Goal: Transaction & Acquisition: Purchase product/service

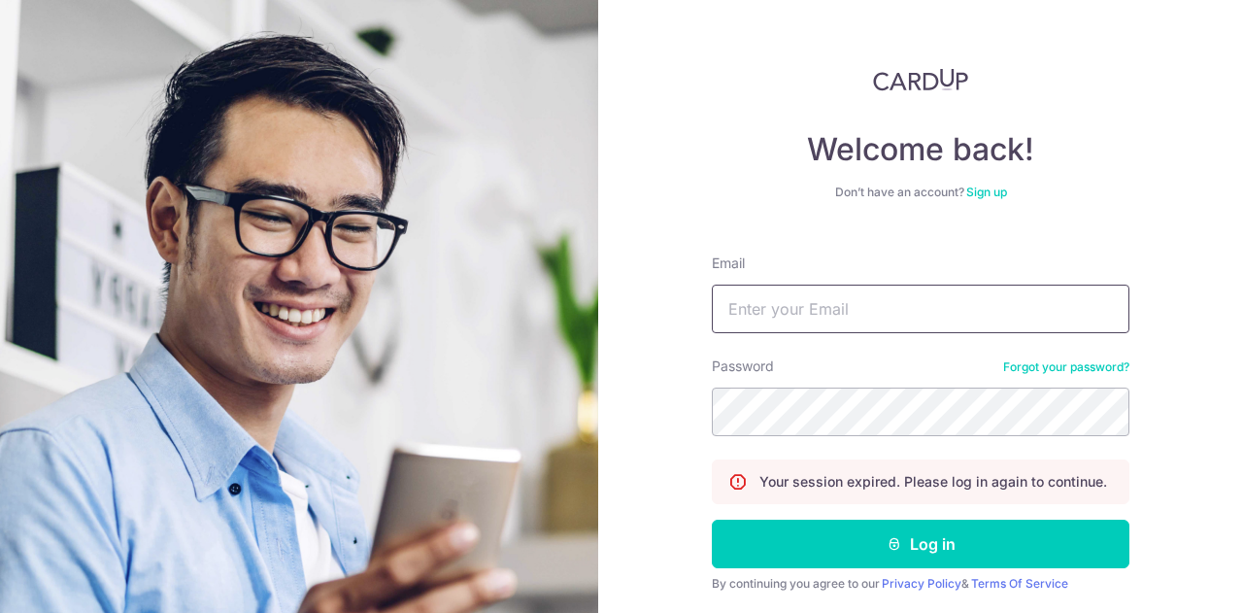
click at [870, 316] on input "Email" at bounding box center [921, 309] width 418 height 49
type input "[EMAIL_ADDRESS][DOMAIN_NAME]"
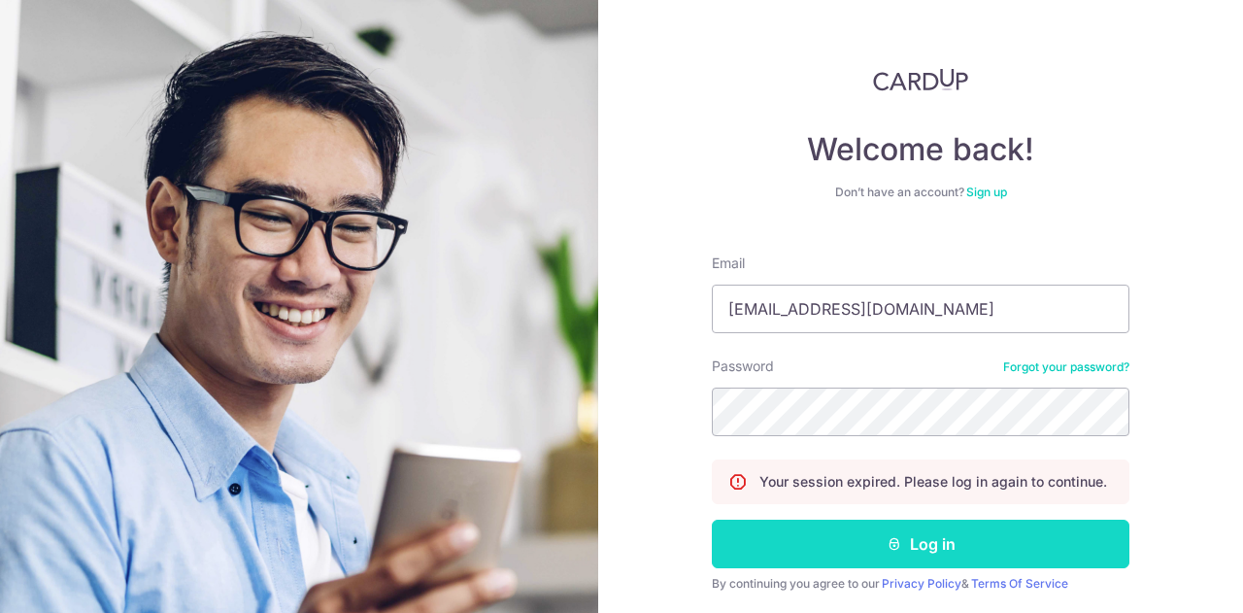
click at [864, 541] on button "Log in" at bounding box center [921, 544] width 418 height 49
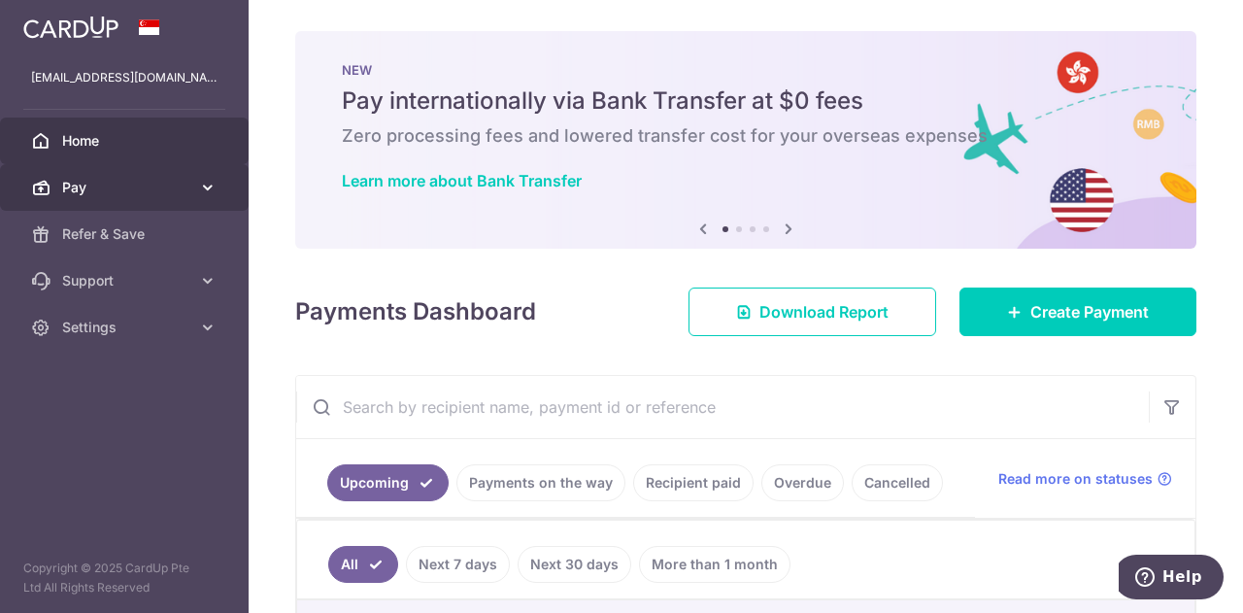
click at [204, 187] on icon at bounding box center [207, 187] width 19 height 19
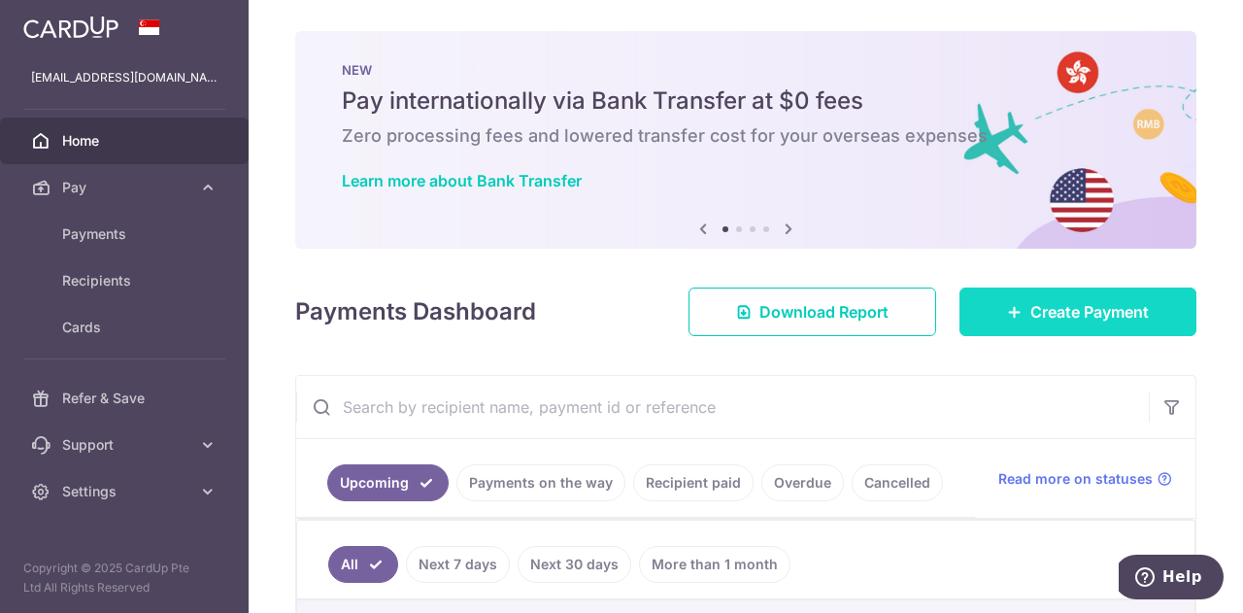
click at [1030, 308] on span "Create Payment" at bounding box center [1089, 311] width 118 height 23
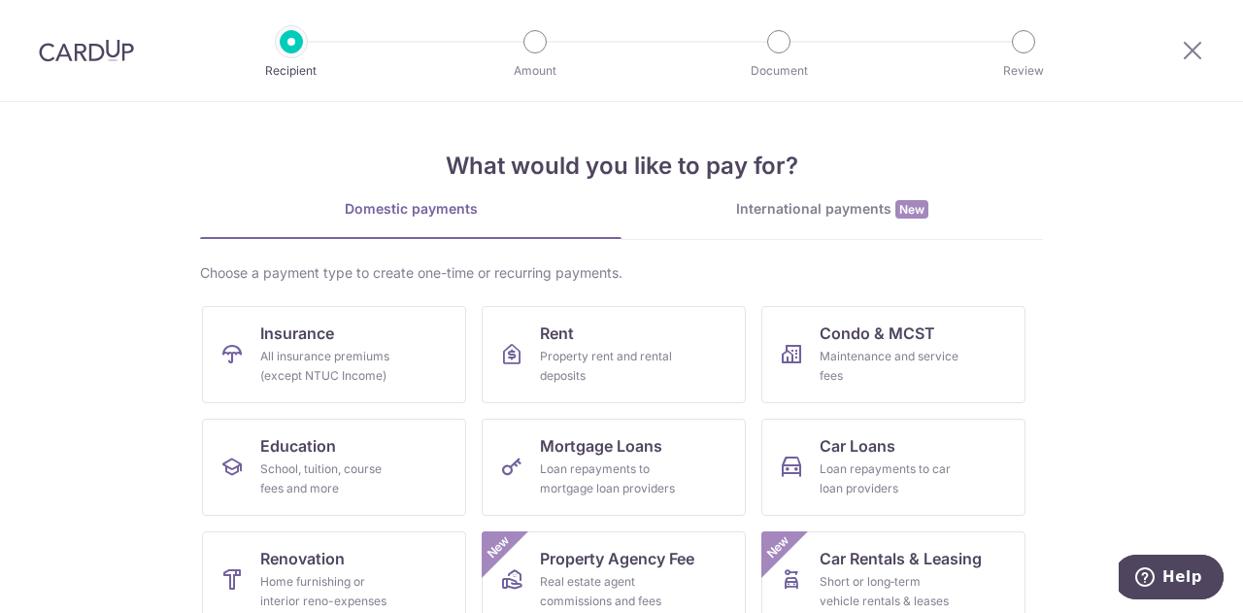
click at [1086, 263] on section "What would you like to pay for? Domestic payments International payments New Ch…" at bounding box center [621, 357] width 1243 height 511
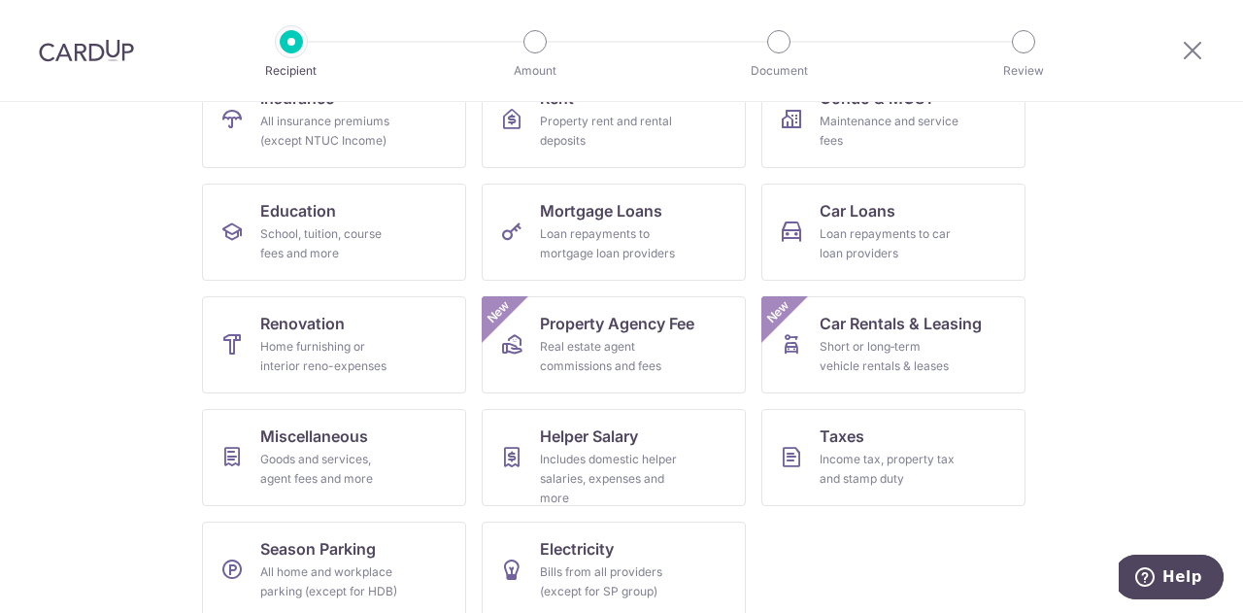
scroll to position [254, 0]
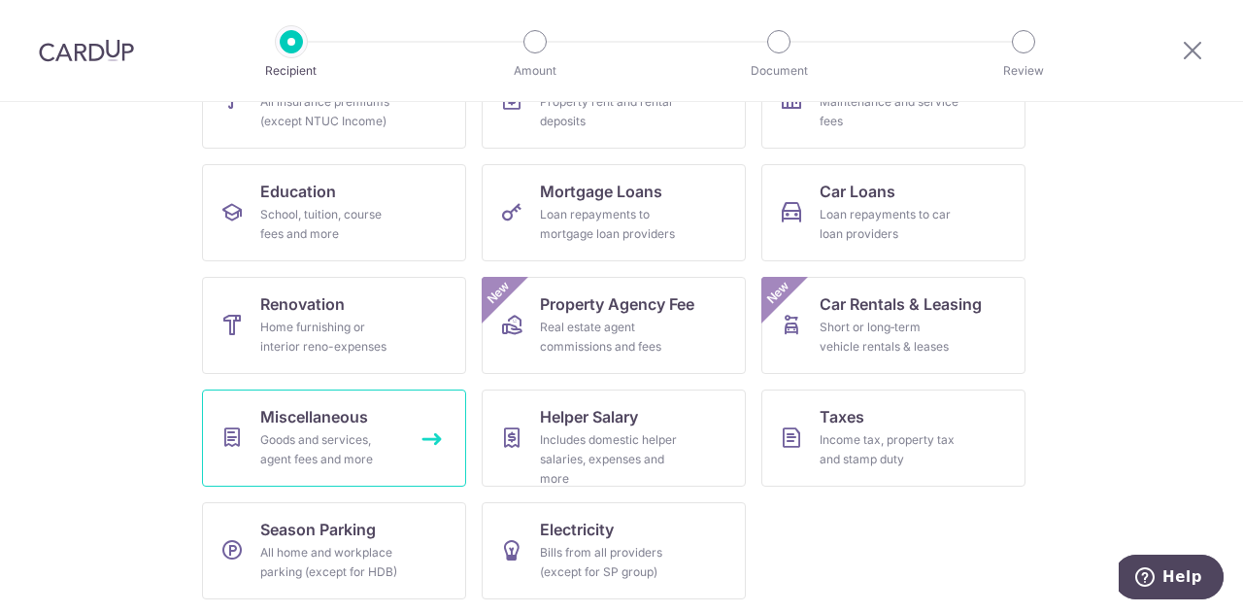
click at [296, 420] on span "Miscellaneous" at bounding box center [314, 416] width 108 height 23
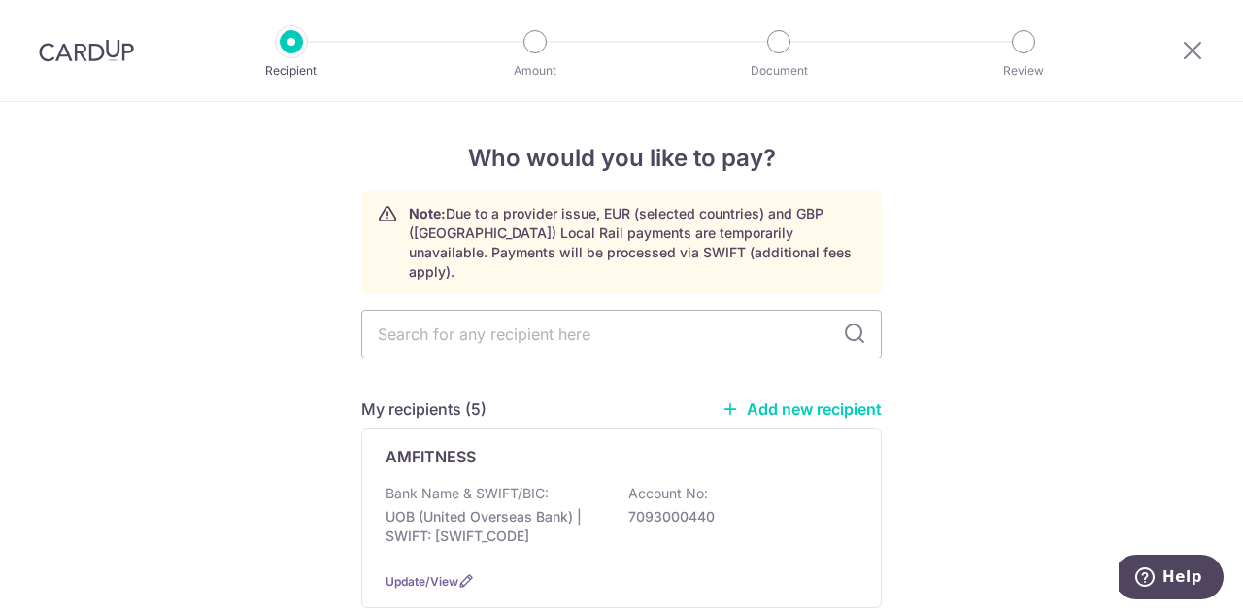
click at [102, 67] on div at bounding box center [86, 50] width 173 height 101
click at [90, 43] on img at bounding box center [86, 50] width 95 height 23
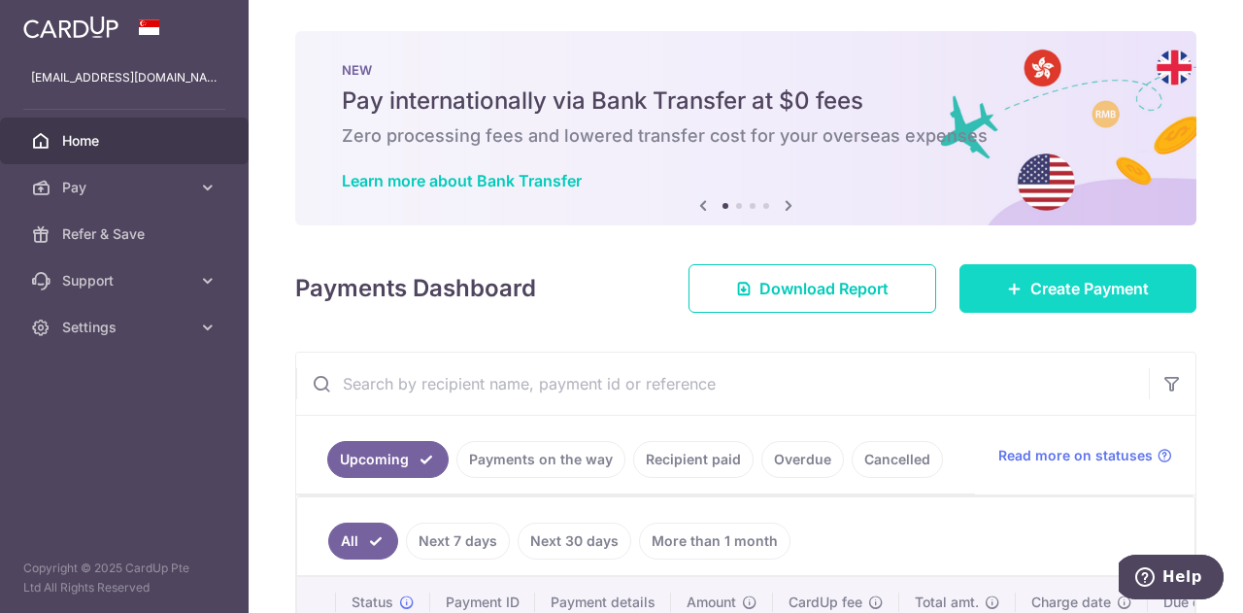
click at [1042, 283] on span "Create Payment" at bounding box center [1089, 288] width 118 height 23
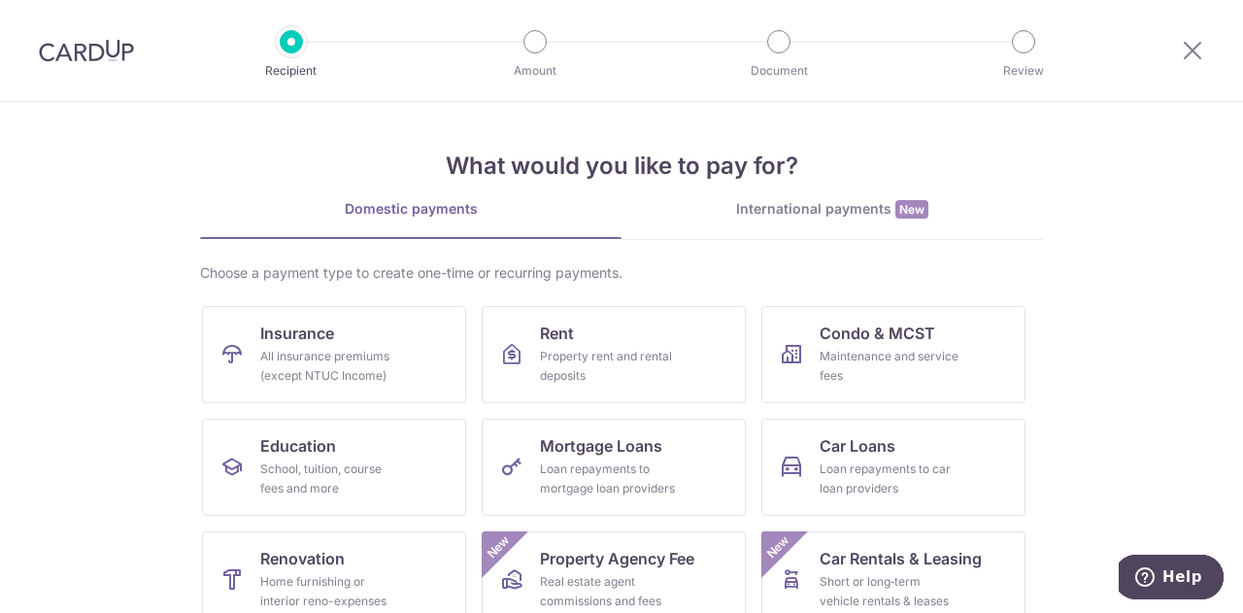
click at [1042, 283] on section "What would you like to pay for? Domestic payments International payments New Ch…" at bounding box center [621, 357] width 1243 height 511
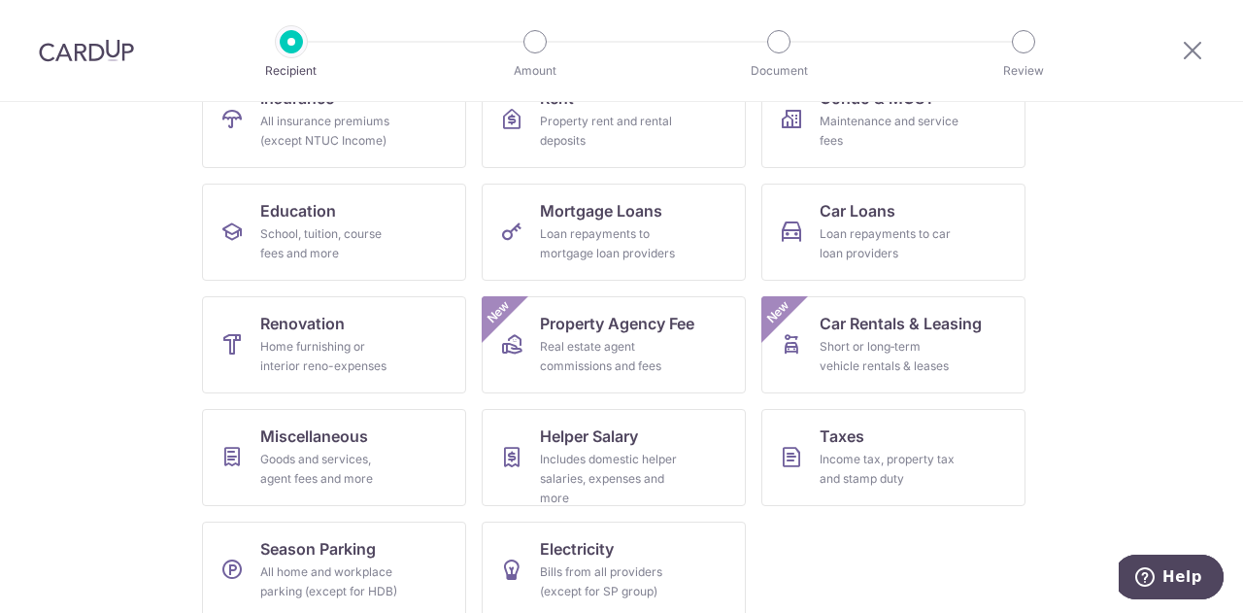
scroll to position [254, 0]
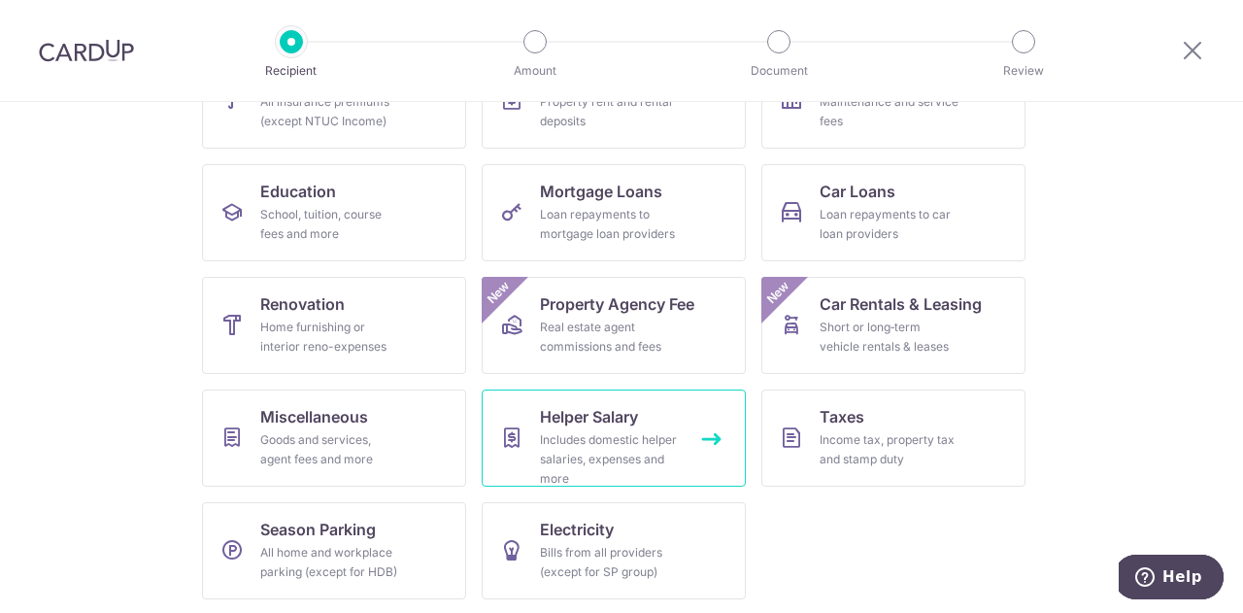
click at [575, 436] on div "Includes domestic helper salaries, expenses and more" at bounding box center [610, 459] width 140 height 58
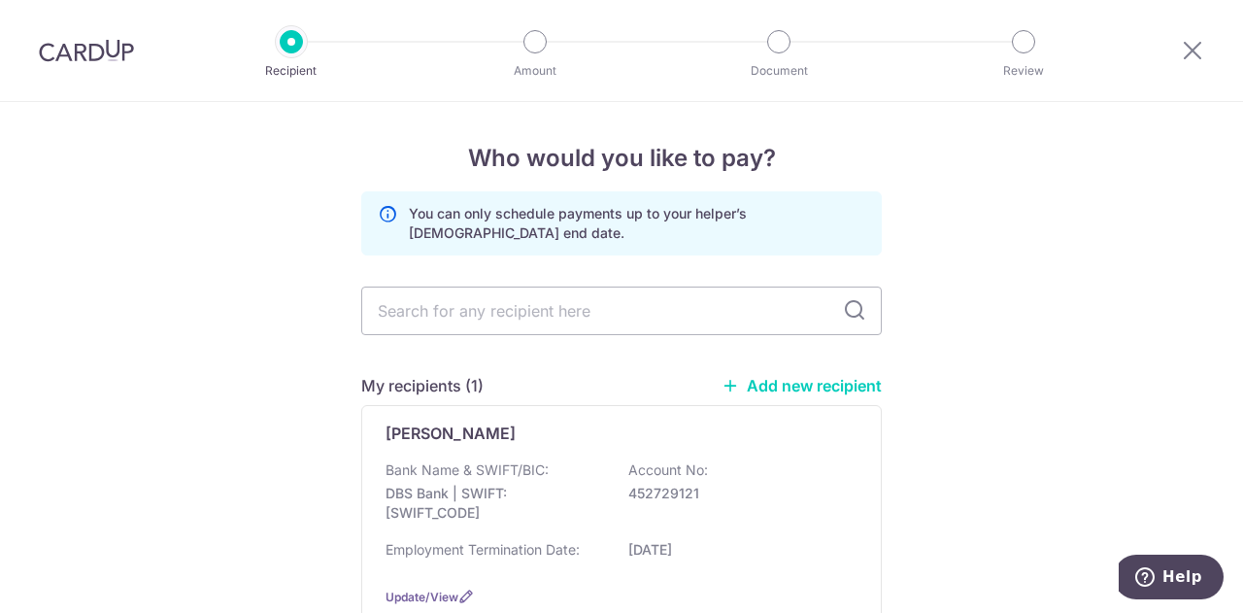
click at [575, 436] on div "Sangita Chhetri" at bounding box center [610, 432] width 449 height 23
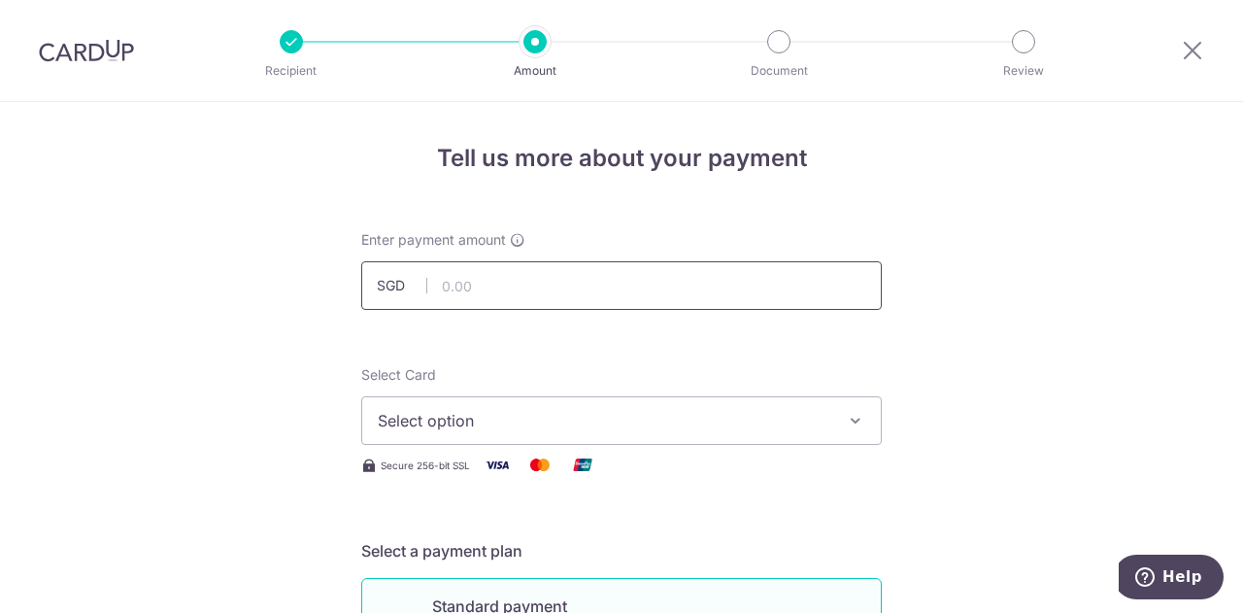
click at [441, 298] on input "text" at bounding box center [621, 285] width 521 height 49
type input "560.00"
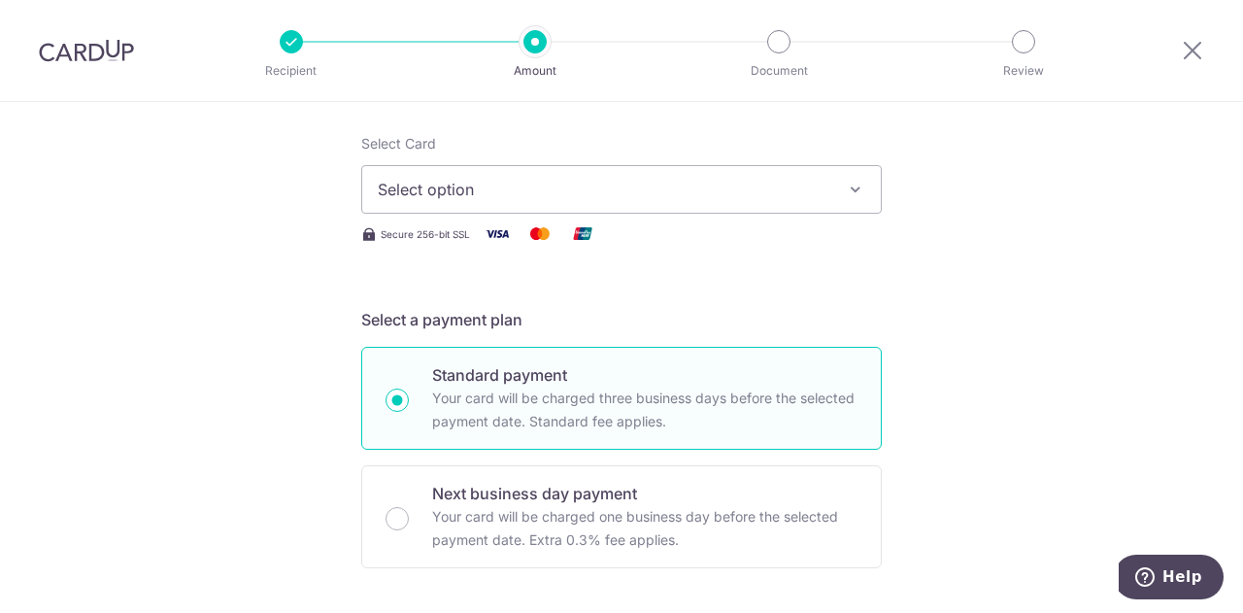
scroll to position [233, 0]
click at [831, 176] on button "Select option" at bounding box center [621, 187] width 521 height 49
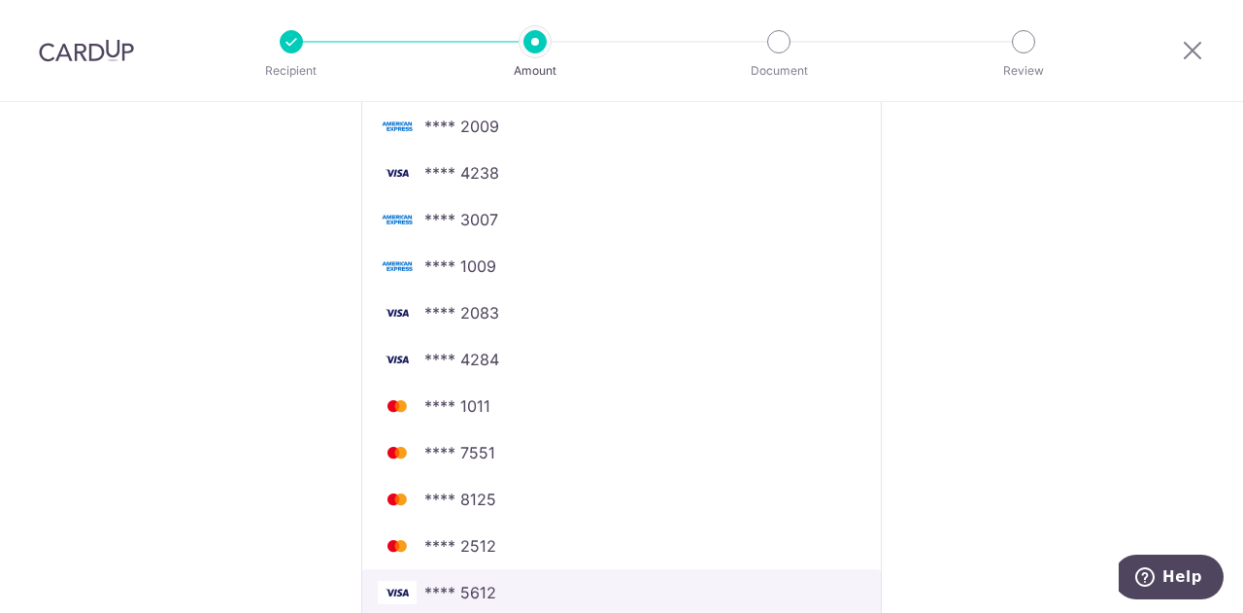
scroll to position [527, 0]
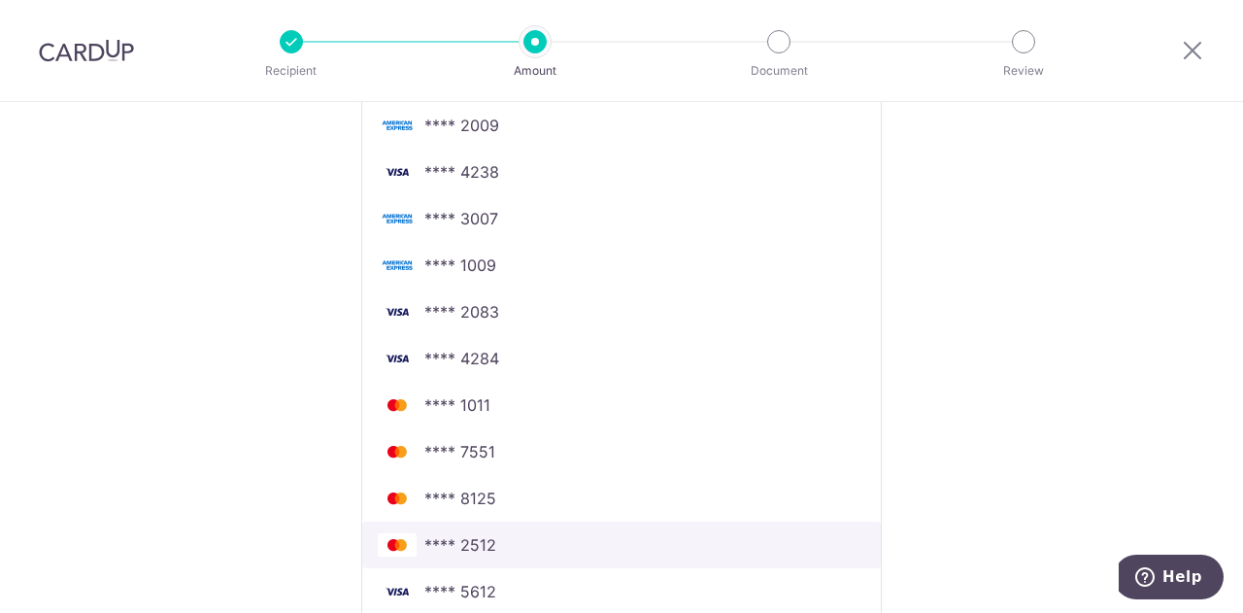
click link "**** 2512" at bounding box center [621, 545] width 519 height 47
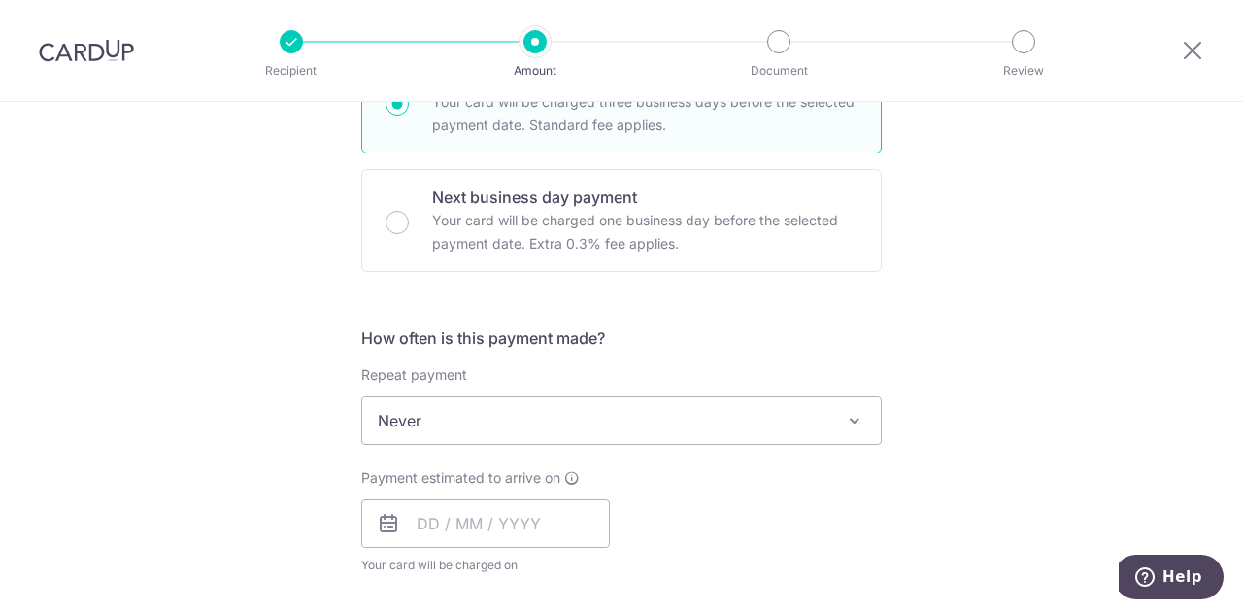
click at [1095, 323] on div "Tell us more about your payment Enter payment amount SGD 560.00 560.00 Select C…" at bounding box center [621, 453] width 1243 height 1757
click at [447, 535] on input "text" at bounding box center [485, 523] width 249 height 49
click at [942, 455] on div "Tell us more about your payment Enter payment amount SGD 560.00 560.00 Select C…" at bounding box center [621, 453] width 1243 height 1757
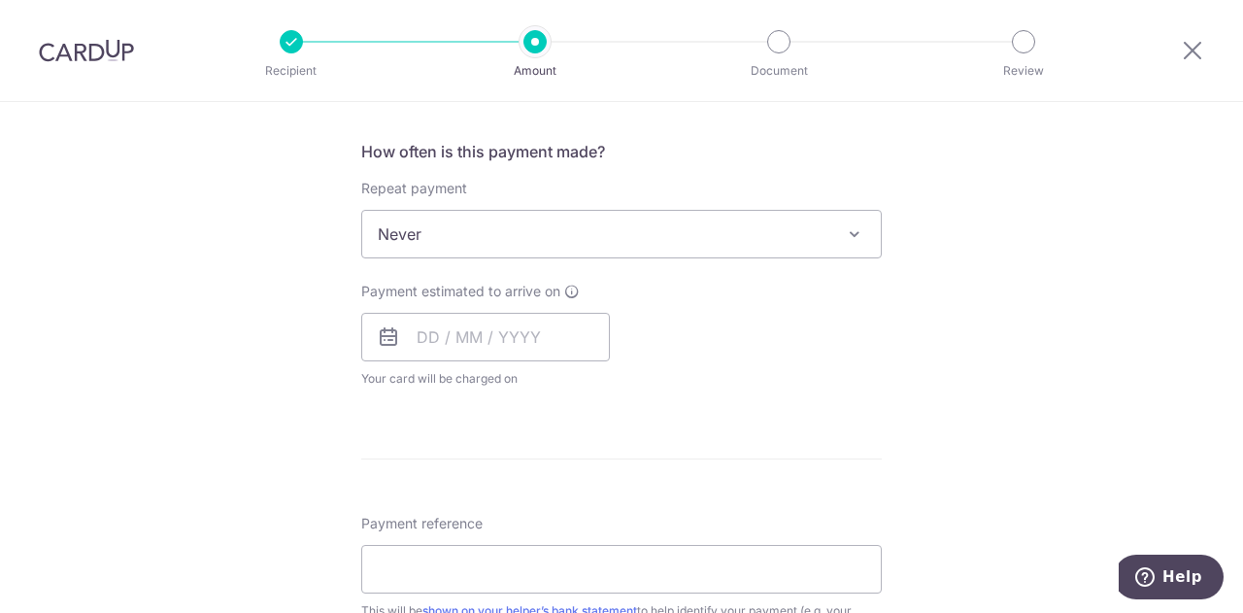
scroll to position [760, 0]
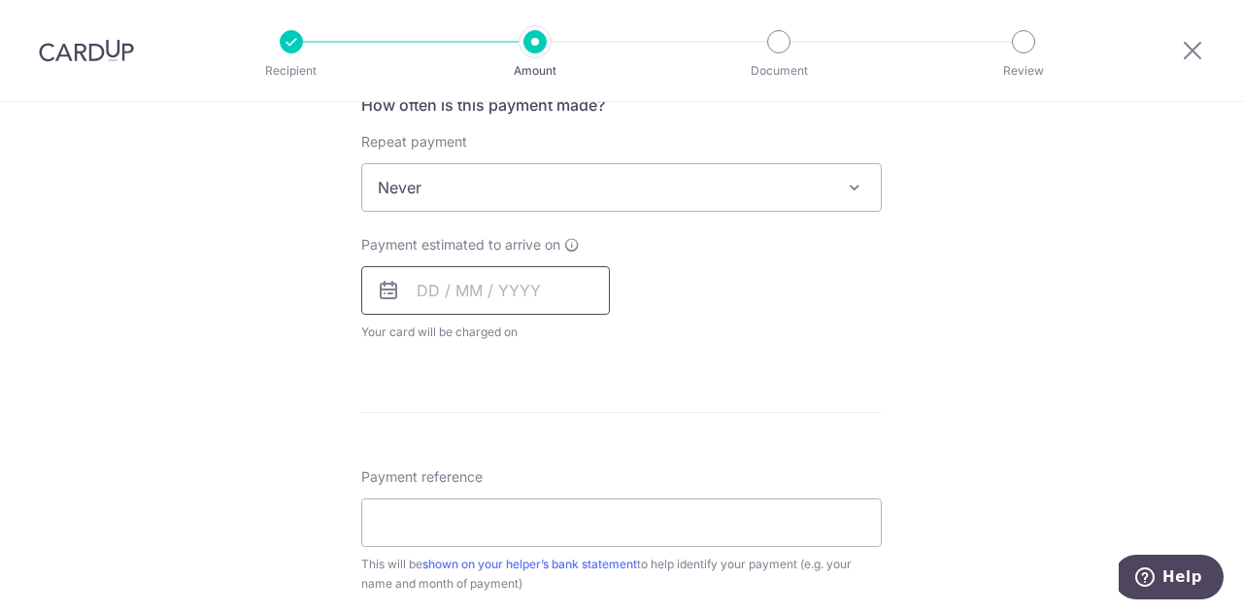
click at [410, 283] on input "text" at bounding box center [485, 290] width 249 height 49
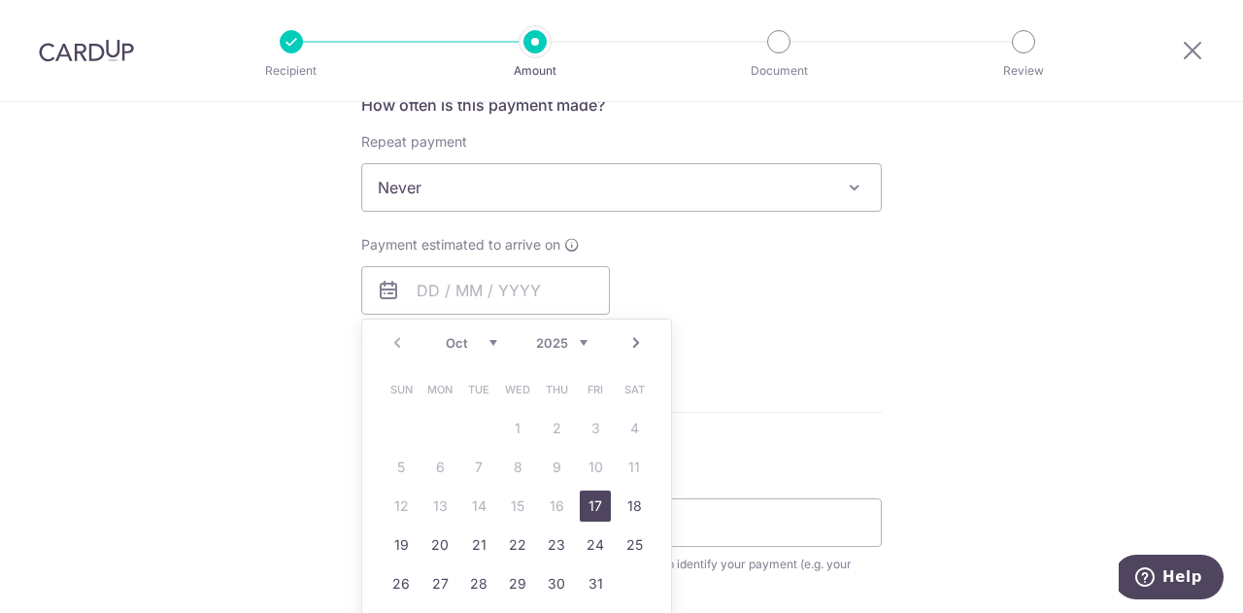
click at [585, 495] on link "17" at bounding box center [595, 505] width 31 height 31
type input "[DATE]"
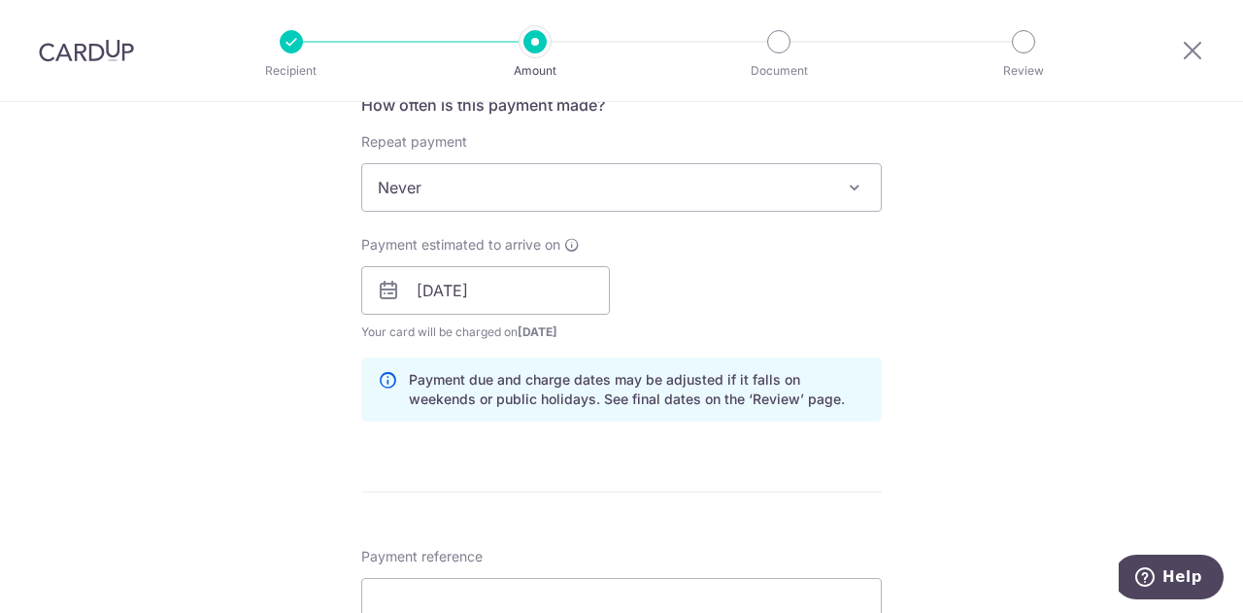
click at [585, 495] on form "Enter payment amount SGD 560.00 560.00 Select Card **** 2512 Add credit card Yo…" at bounding box center [621, 278] width 521 height 1617
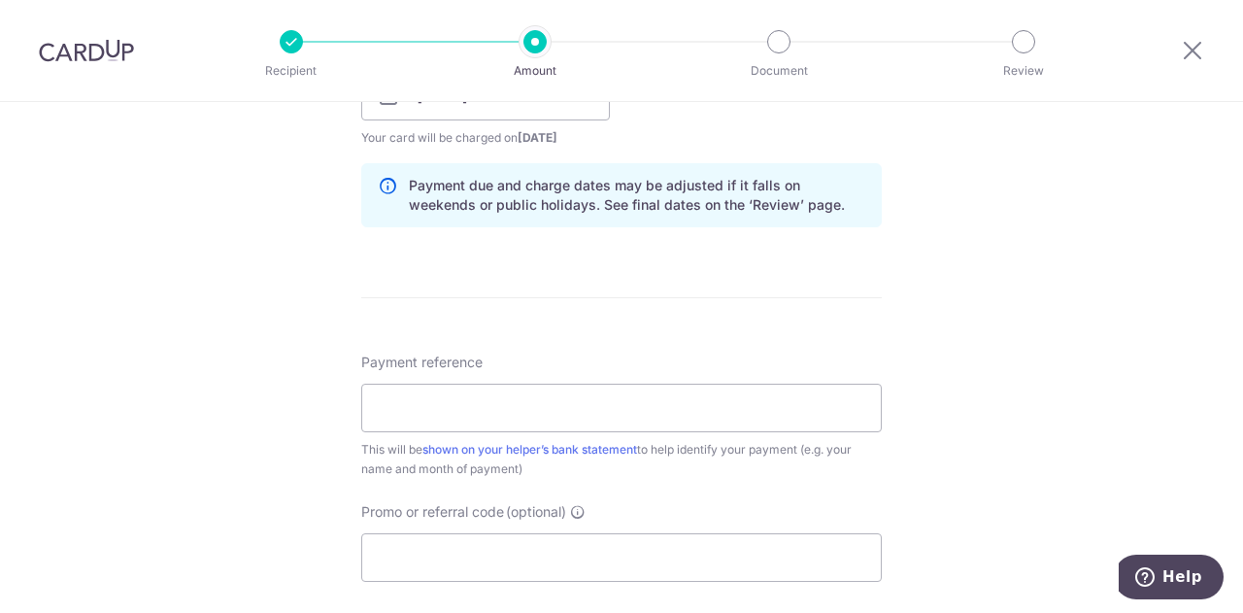
scroll to position [993, 0]
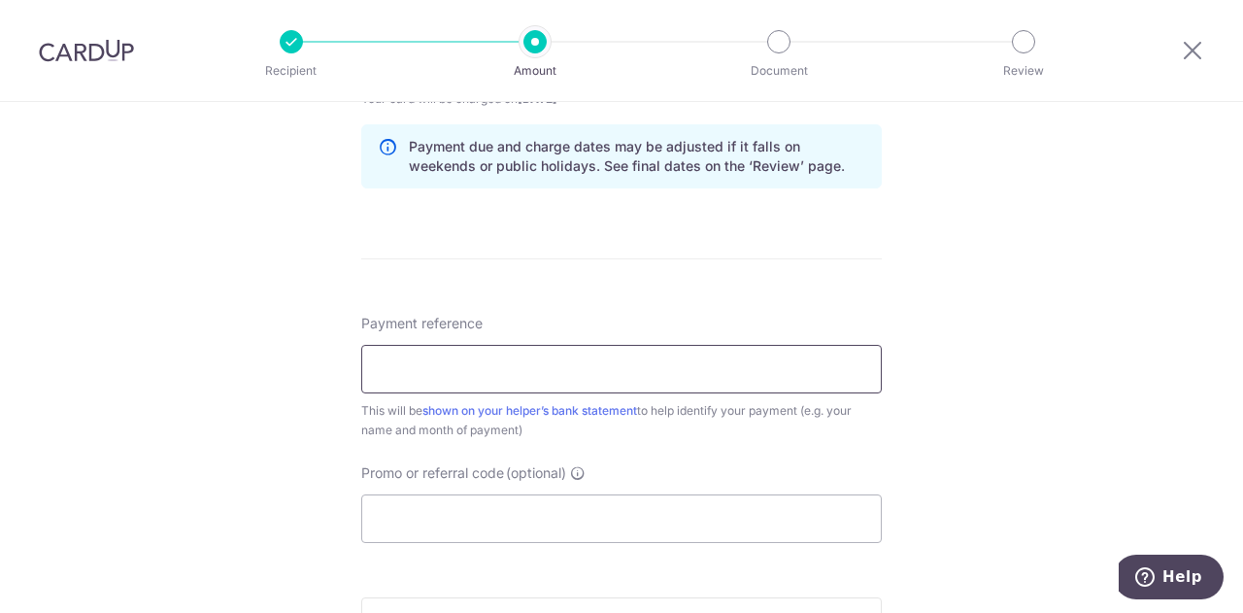
click at [563, 355] on input "Payment reference" at bounding box center [621, 369] width 521 height 49
click at [1045, 421] on div "Tell us more about your payment Enter payment amount SGD 560.00 560.00 Select C…" at bounding box center [621, 26] width 1243 height 1836
click at [606, 360] on input "October" at bounding box center [621, 369] width 521 height 49
type input "O"
type input "Salary"
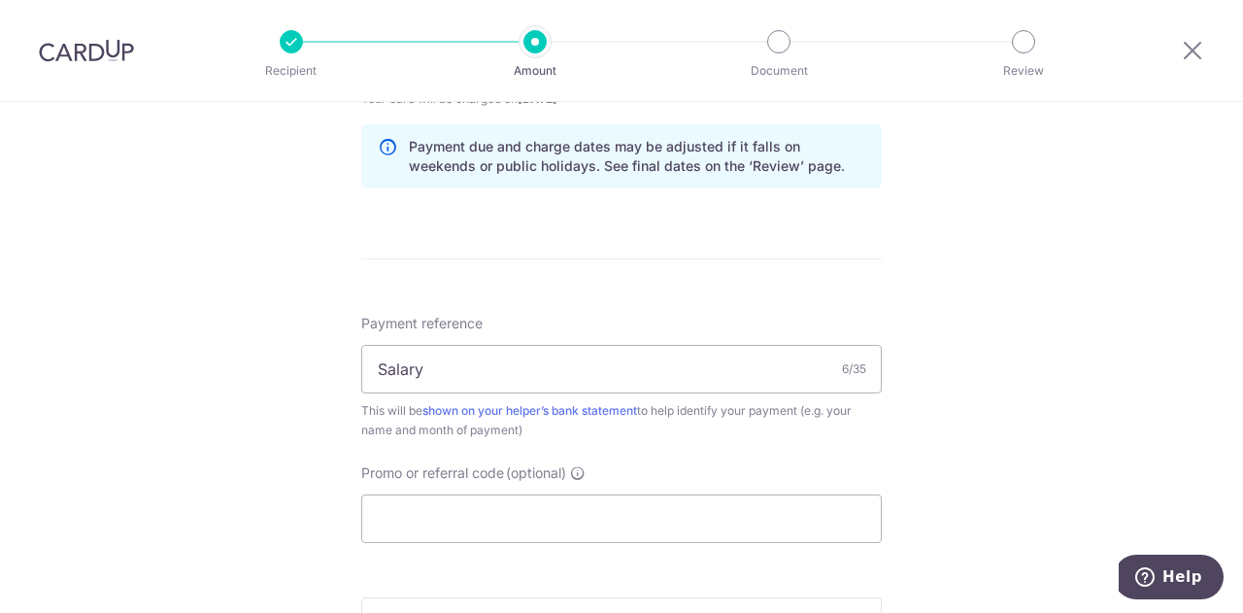
click at [1134, 404] on div "Tell us more about your payment Enter payment amount SGD 560.00 560.00 Select C…" at bounding box center [621, 26] width 1243 height 1836
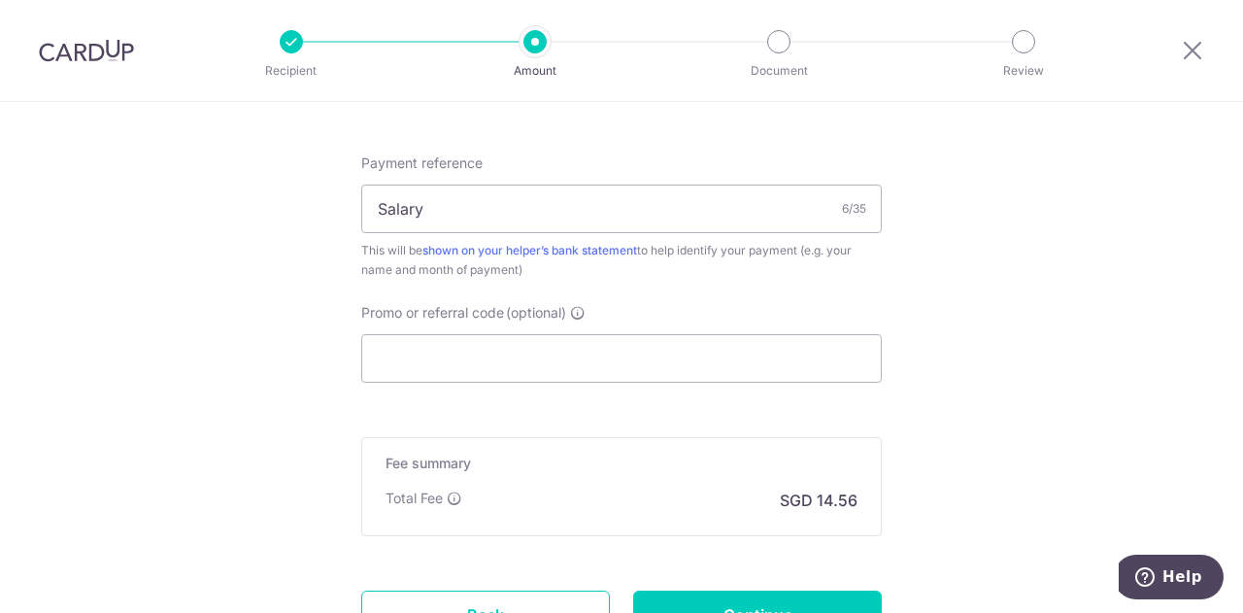
scroll to position [1243, 0]
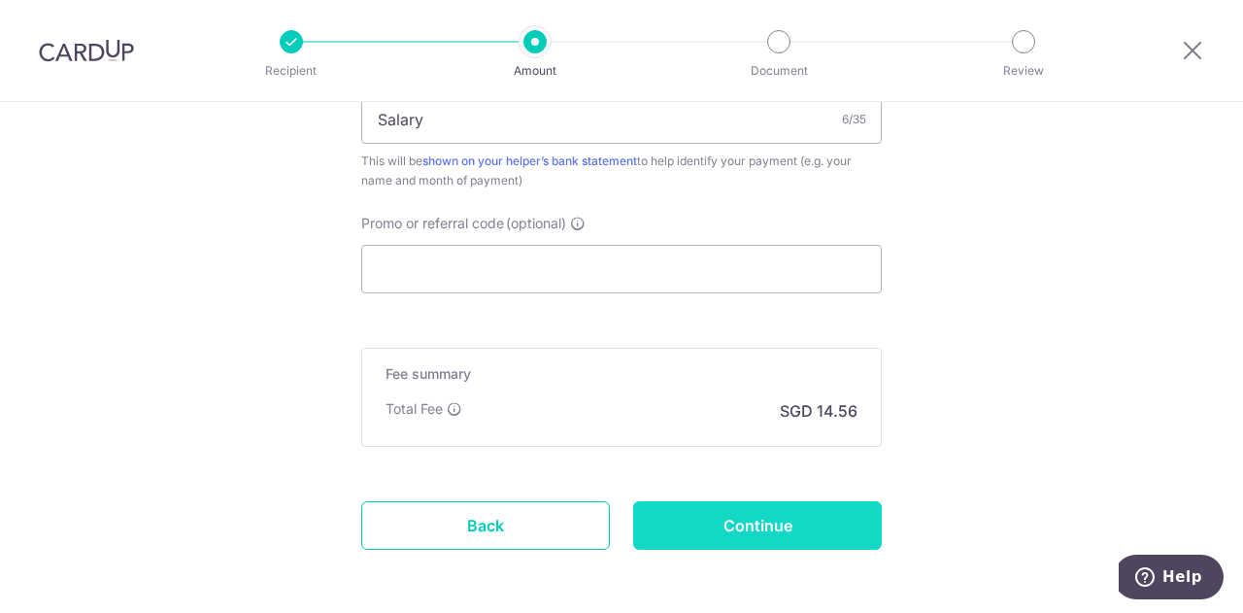
click at [759, 508] on input "Continue" at bounding box center [757, 525] width 249 height 49
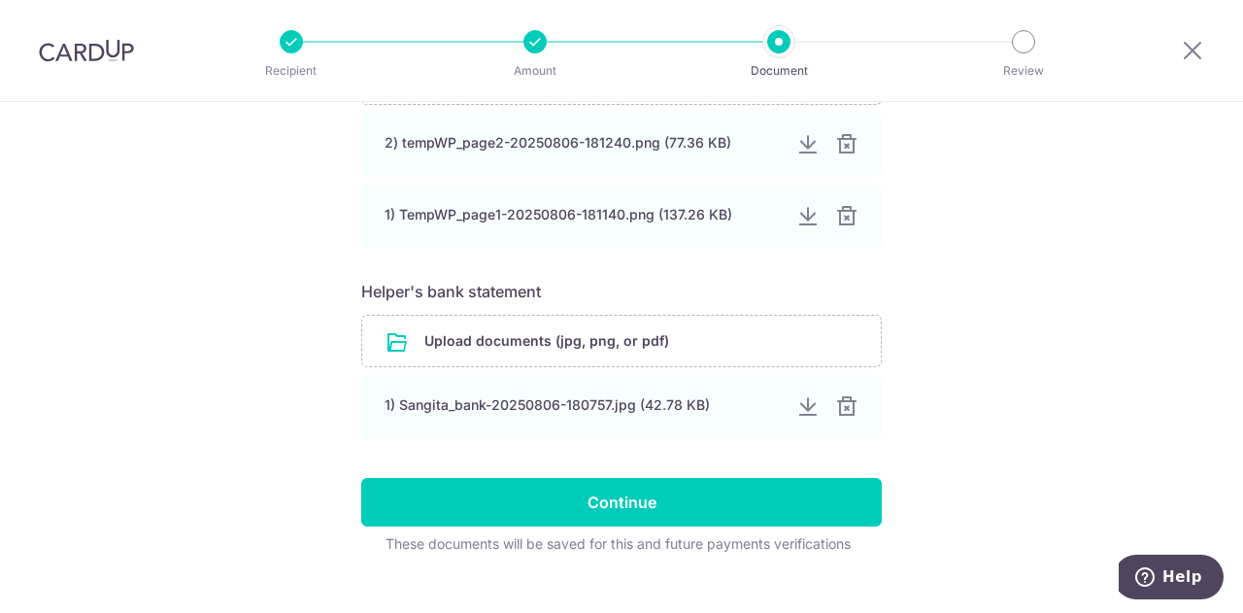
scroll to position [1213, 0]
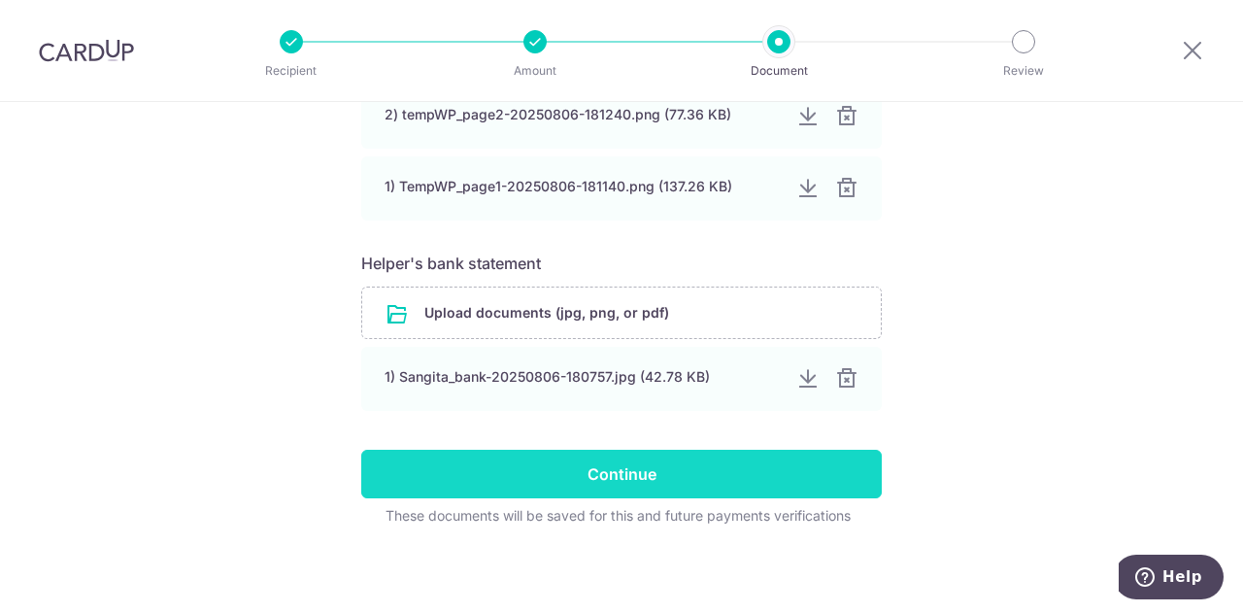
click at [583, 479] on input "Continue" at bounding box center [621, 474] width 521 height 49
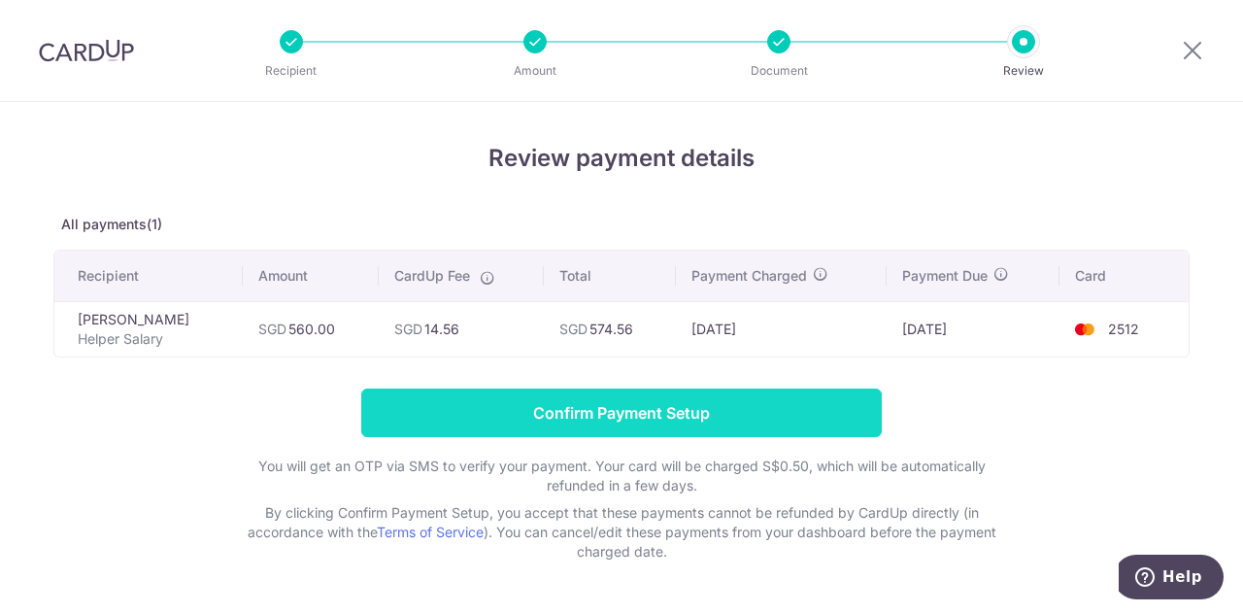
click at [640, 406] on input "Confirm Payment Setup" at bounding box center [621, 412] width 521 height 49
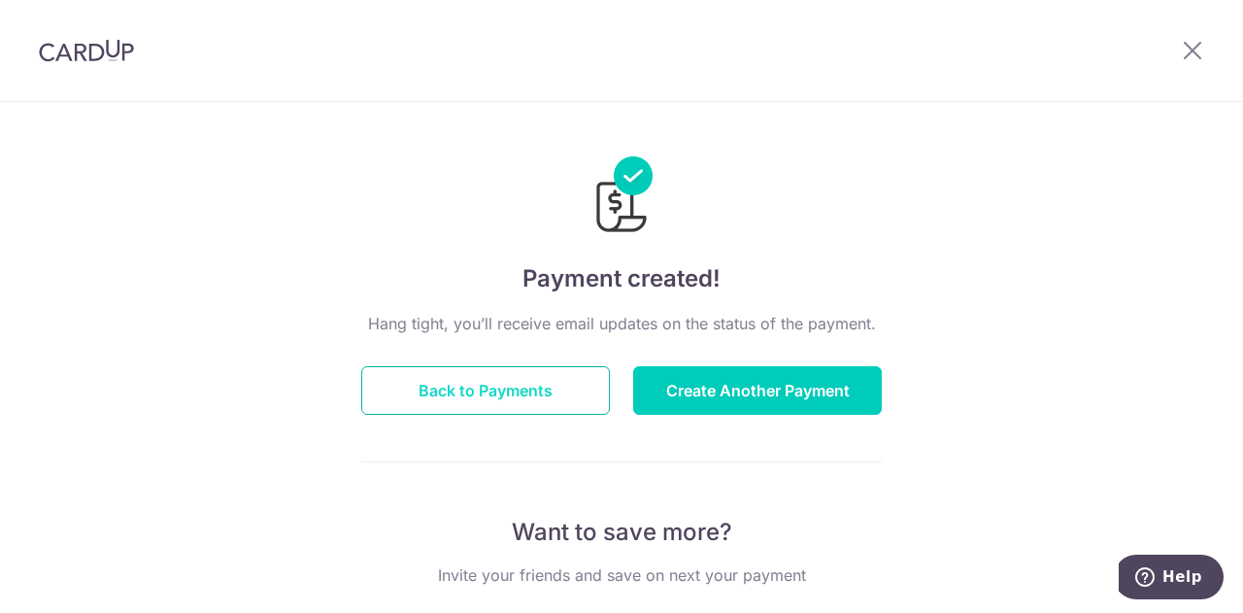
click at [512, 386] on button "Back to Payments" at bounding box center [485, 390] width 249 height 49
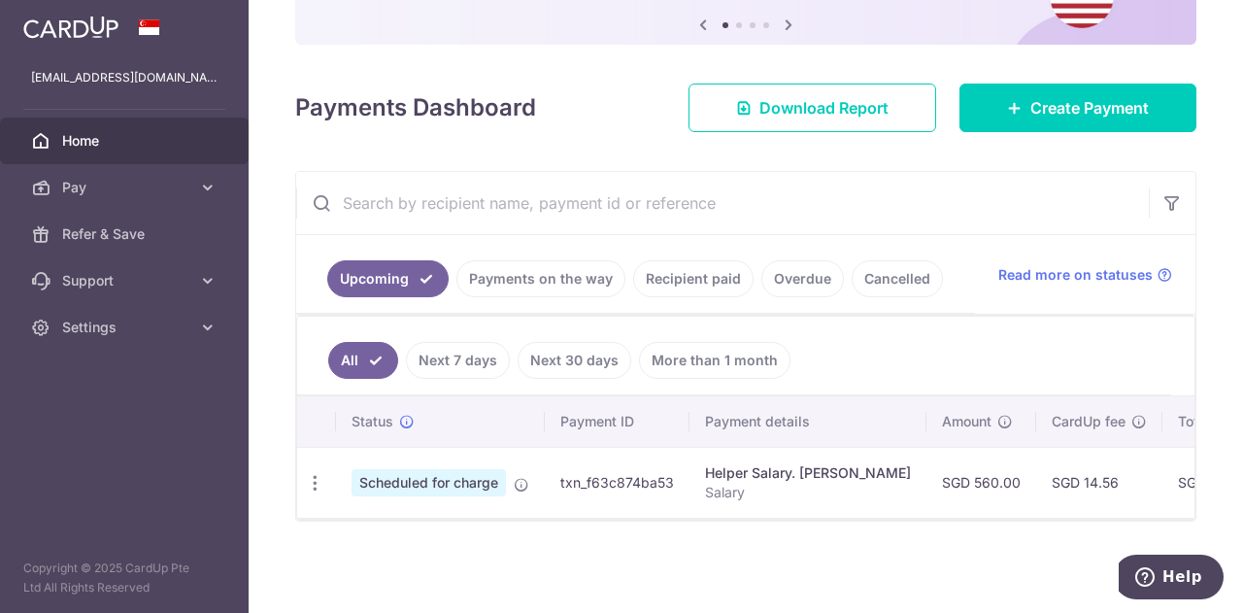
scroll to position [207, 0]
